Goal: Information Seeking & Learning: Learn about a topic

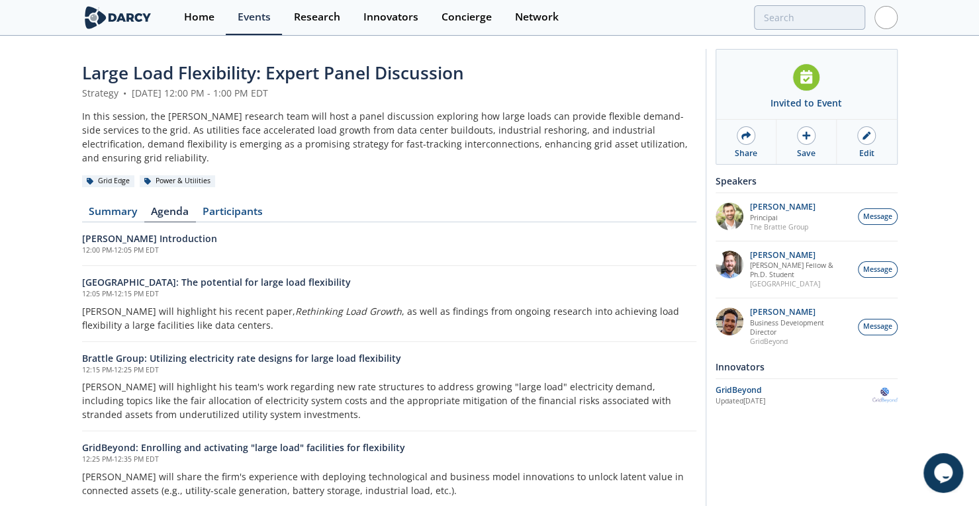
click at [60, 261] on div "Large Load Flexibility: Expert Panel Discussion Strategy • [DATE] 12:00 PM - 1:…" at bounding box center [489, 314] width 979 height 555
click at [124, 206] on link "Summary" at bounding box center [113, 214] width 62 height 16
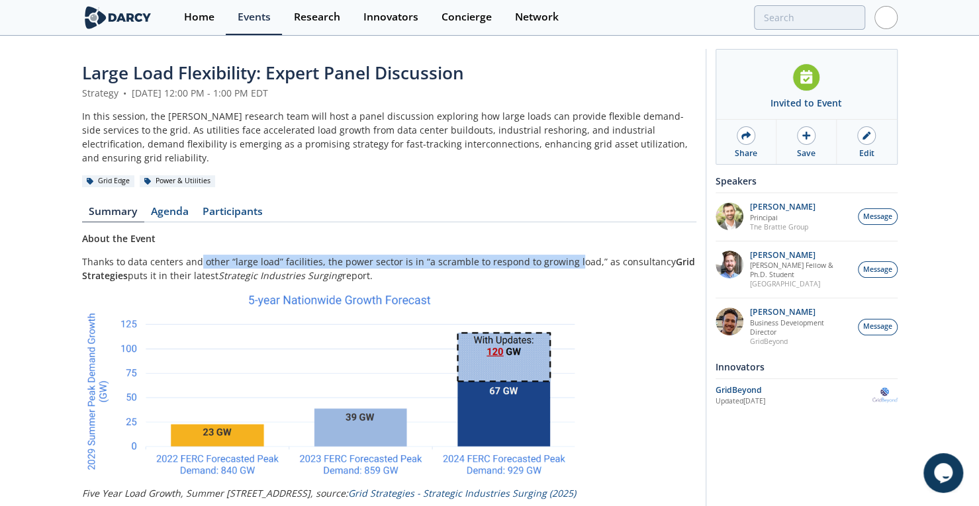
drag, startPoint x: 198, startPoint y: 247, endPoint x: 566, endPoint y: 242, distance: 368.6
click at [566, 255] on p "Thanks to data centers and other “large load” facilities, the power sector is i…" at bounding box center [389, 269] width 614 height 28
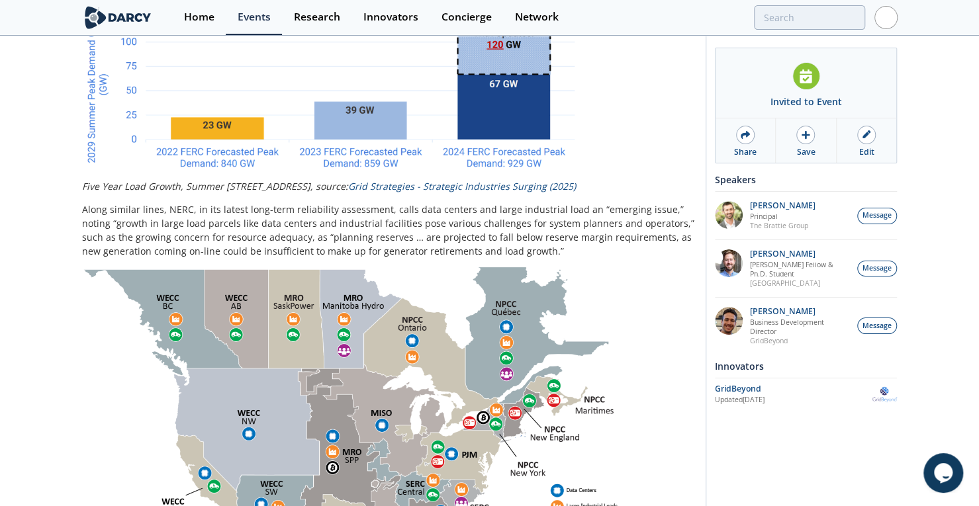
scroll to position [312, 0]
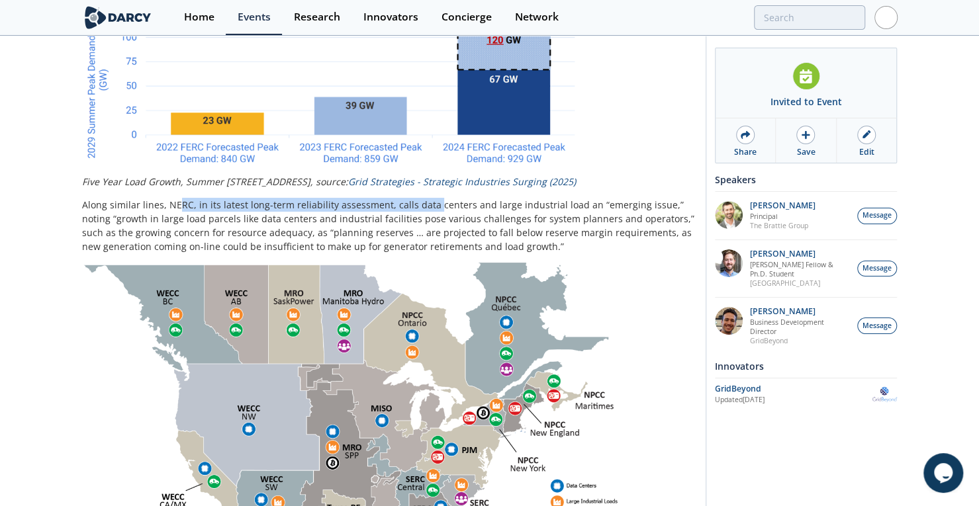
drag, startPoint x: 177, startPoint y: 192, endPoint x: 429, endPoint y: 195, distance: 252.1
click at [429, 198] on p "Along similar lines, NERC, in its latest long-term reliability assessment, call…" at bounding box center [389, 226] width 614 height 56
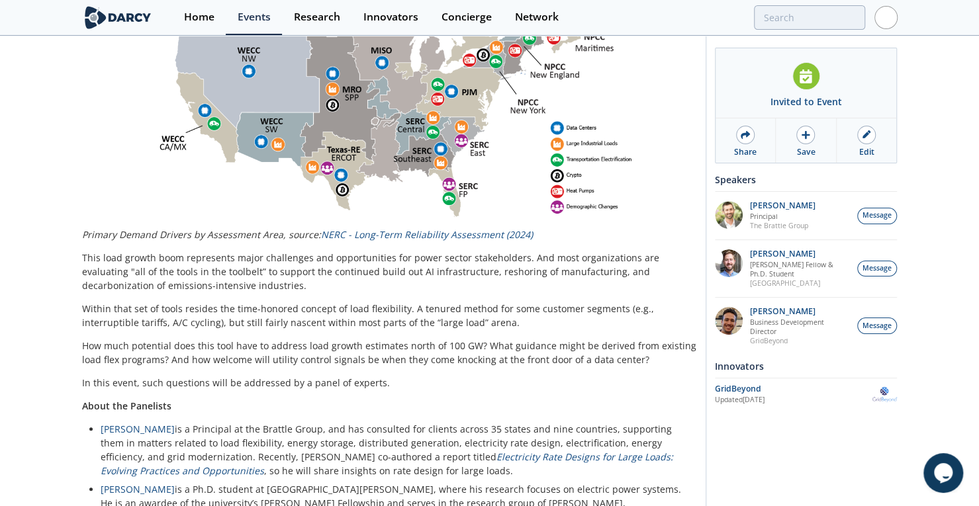
scroll to position [676, 0]
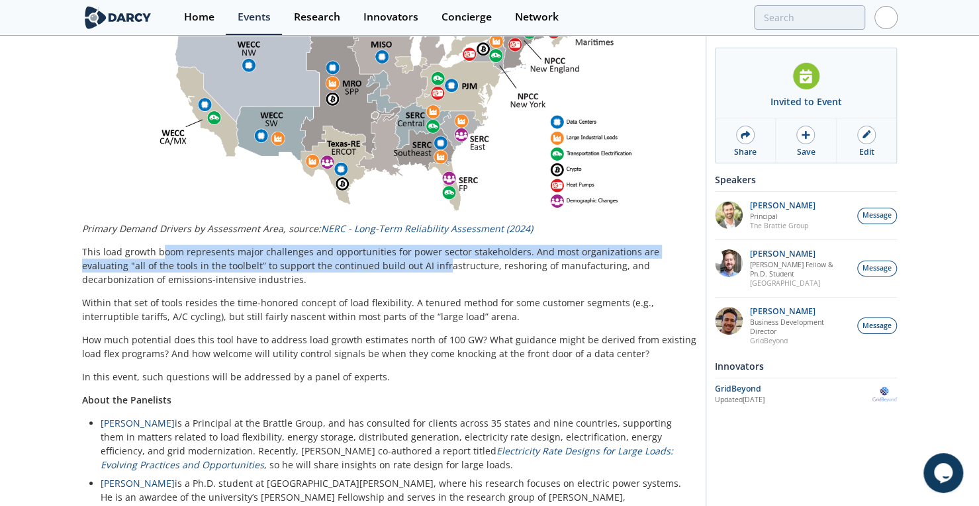
drag, startPoint x: 163, startPoint y: 236, endPoint x: 390, endPoint y: 256, distance: 228.5
click at [390, 256] on p "This load growth boom represents major challenges and opportunities for power s…" at bounding box center [389, 266] width 614 height 42
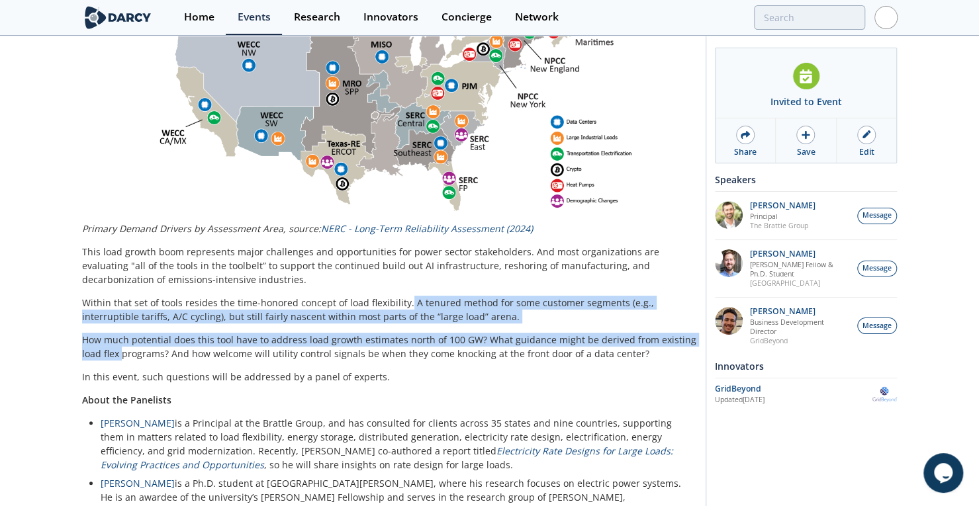
drag, startPoint x: 404, startPoint y: 287, endPoint x: 123, endPoint y: 335, distance: 284.7
click at [123, 335] on div "About the Event Thanks to data centers and other “large load” facilities, the p…" at bounding box center [389, 67] width 614 height 1022
click at [132, 333] on p "How much potential does this tool have to address load growth estimates north o…" at bounding box center [389, 347] width 614 height 28
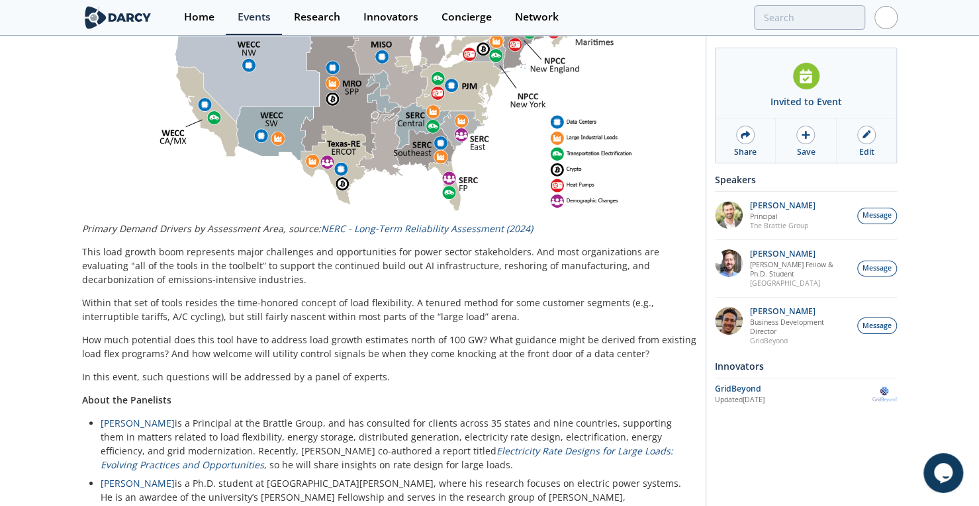
drag, startPoint x: 61, startPoint y: 116, endPoint x: 76, endPoint y: 89, distance: 31.1
